Goal: Navigation & Orientation: Find specific page/section

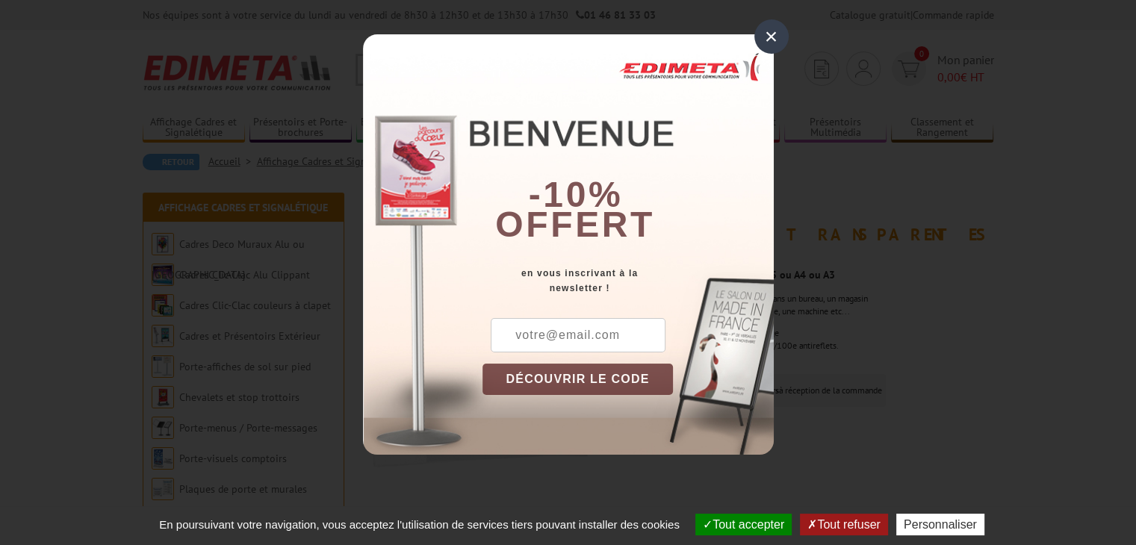
click at [774, 39] on div "×" at bounding box center [771, 36] width 34 height 34
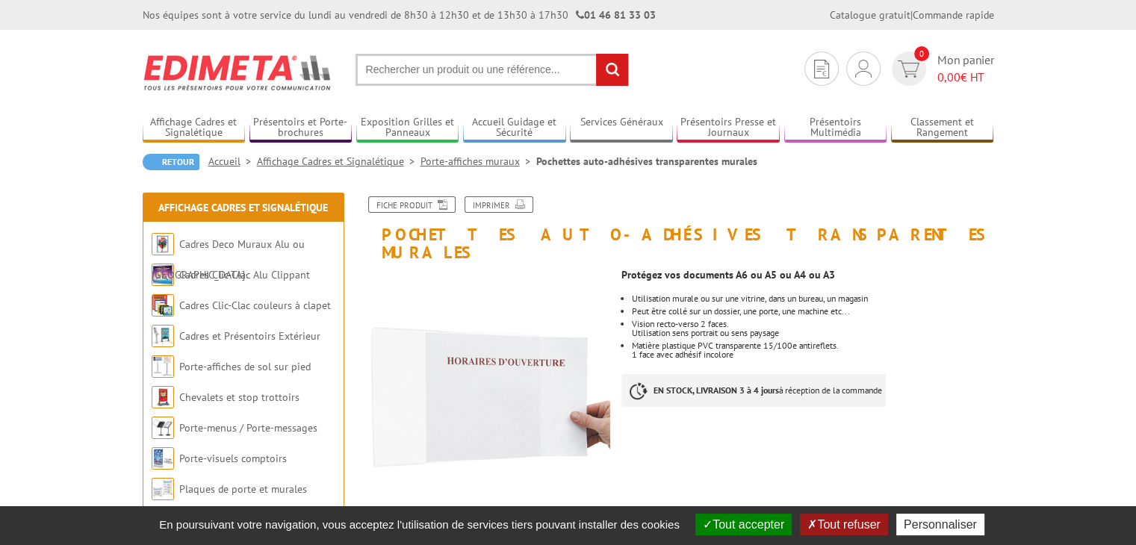
click at [480, 164] on link "Porte-affiches muraux" at bounding box center [478, 161] width 116 height 13
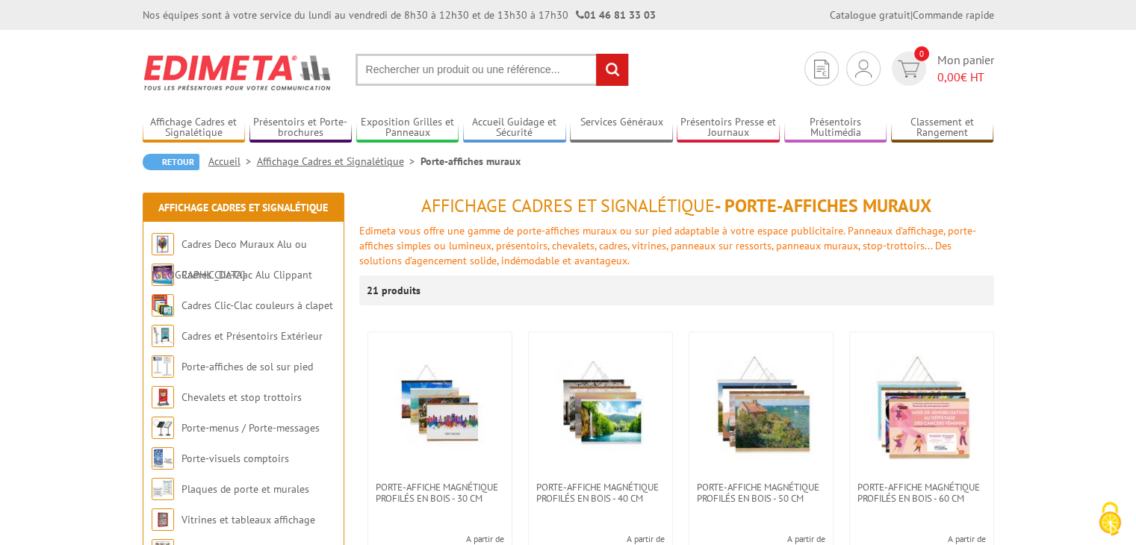
click at [347, 157] on link "Affichage Cadres et Signalétique" at bounding box center [339, 161] width 164 height 13
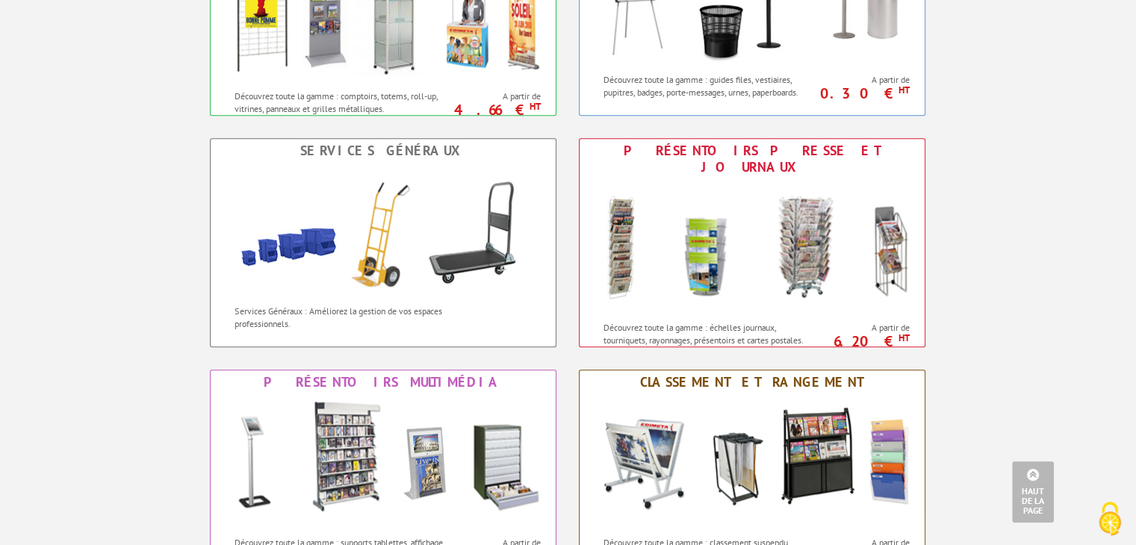
scroll to position [1120, 0]
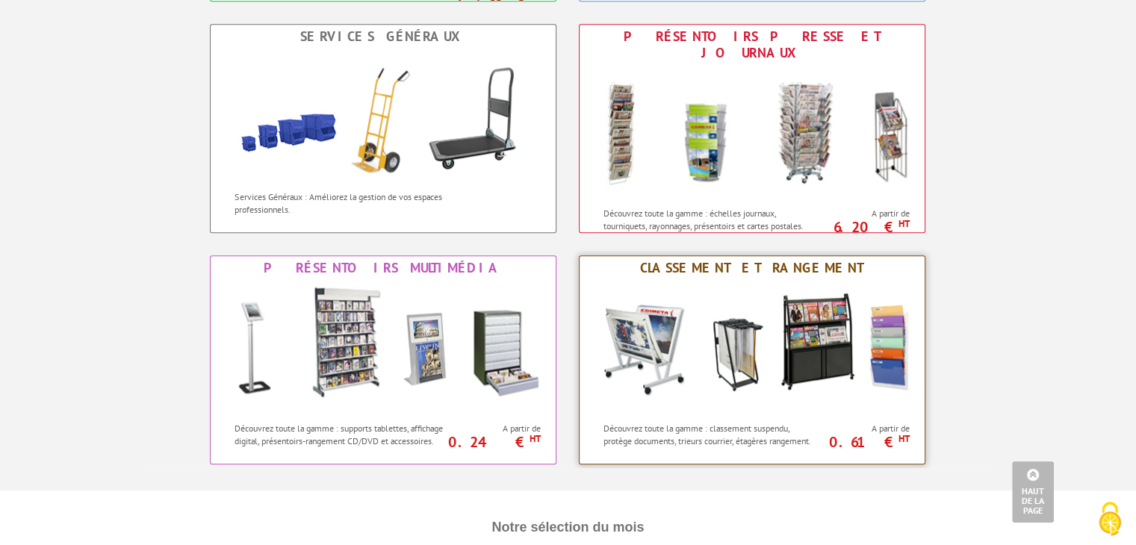
click at [740, 422] on p "Découvrez toute la gamme : classement suspendu, protège documents, trieurs cour…" at bounding box center [709, 434] width 213 height 25
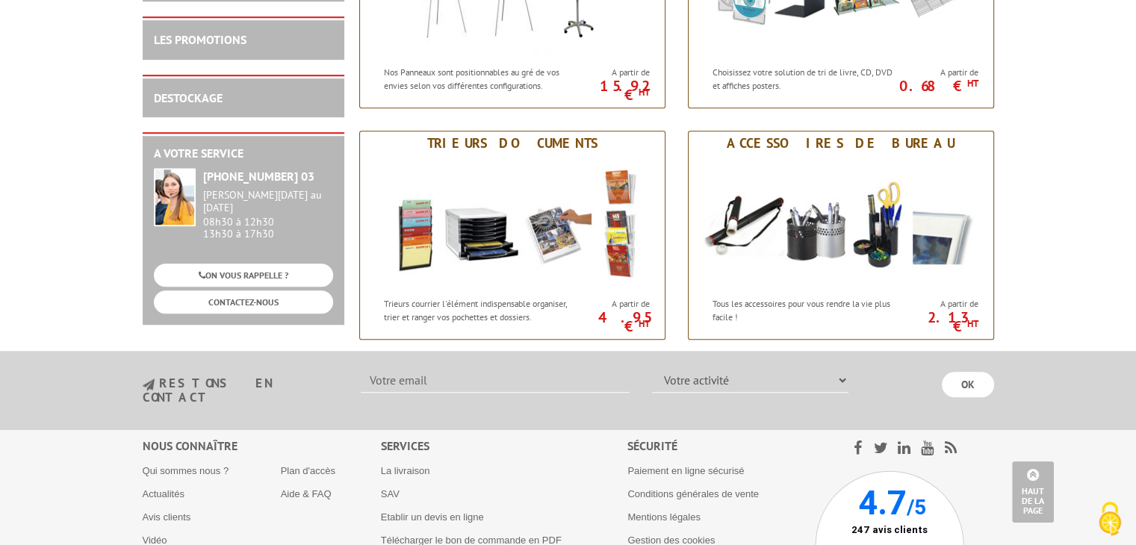
scroll to position [1181, 0]
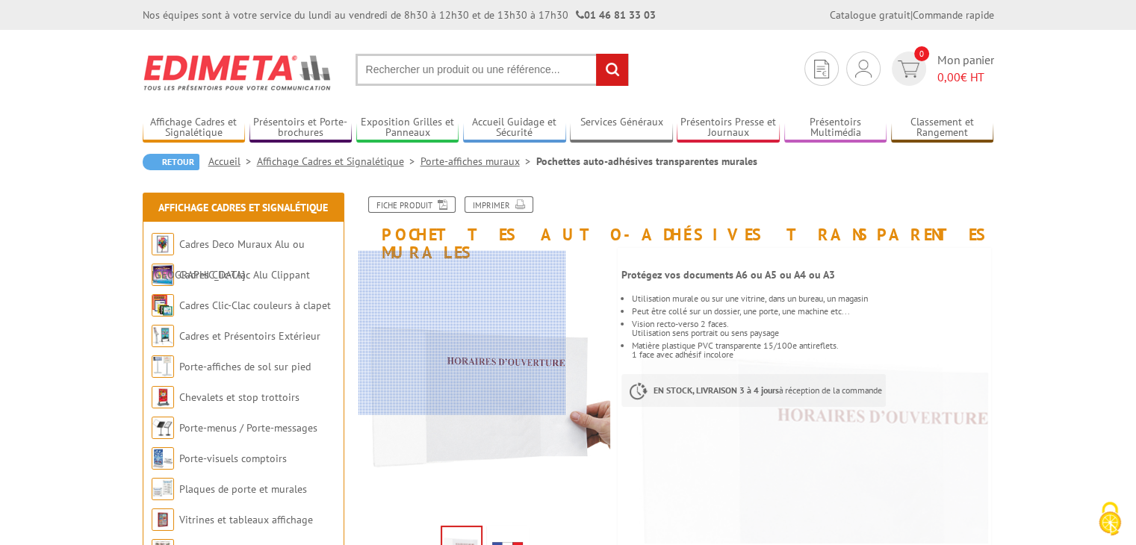
scroll to position [149, 0]
